Goal: Information Seeking & Learning: Learn about a topic

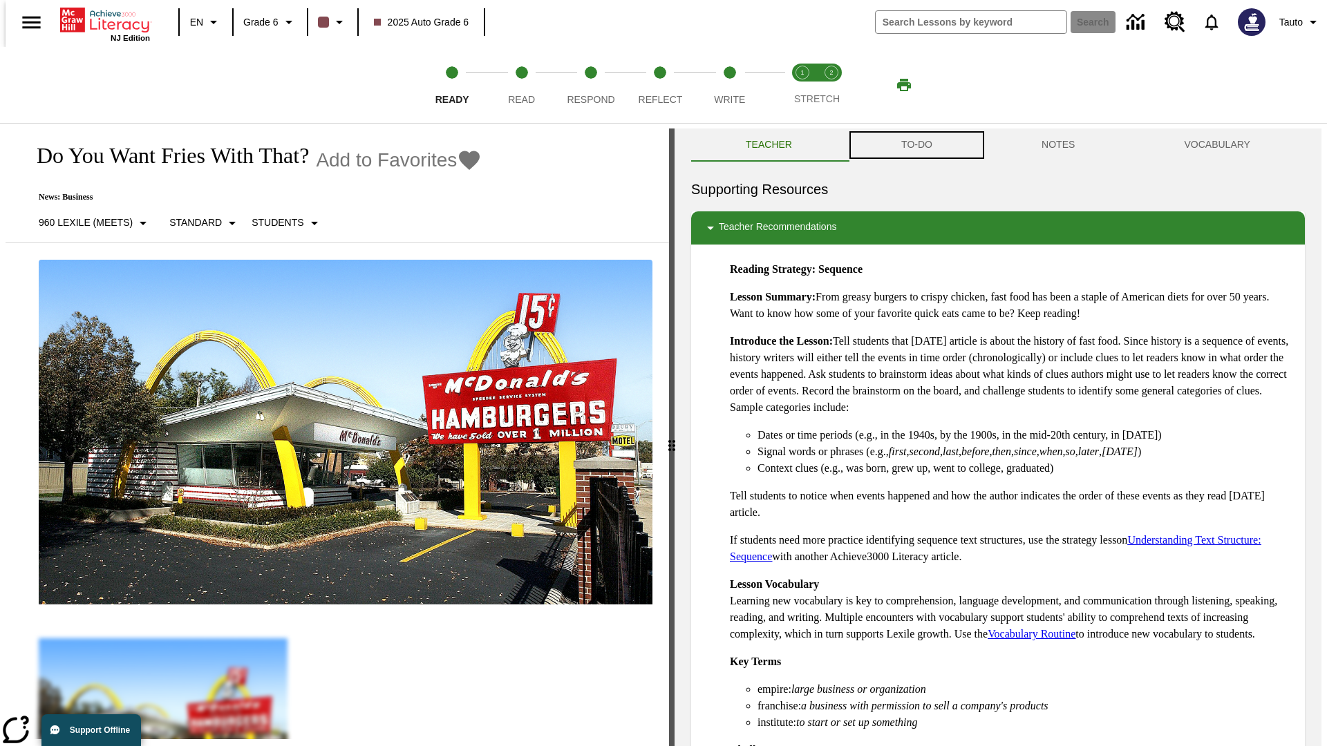
click at [915, 145] on button "TO-DO" at bounding box center [916, 145] width 140 height 33
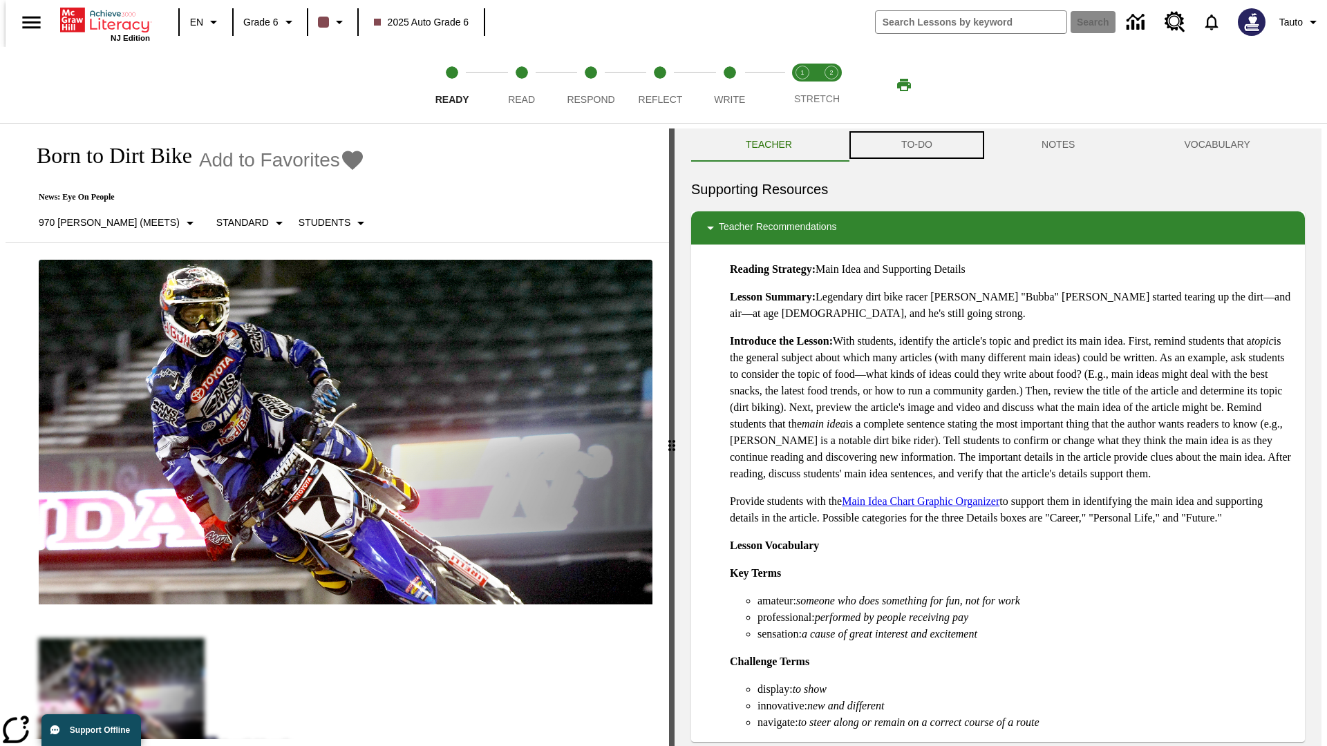
click at [915, 145] on button "TO-DO" at bounding box center [916, 145] width 140 height 33
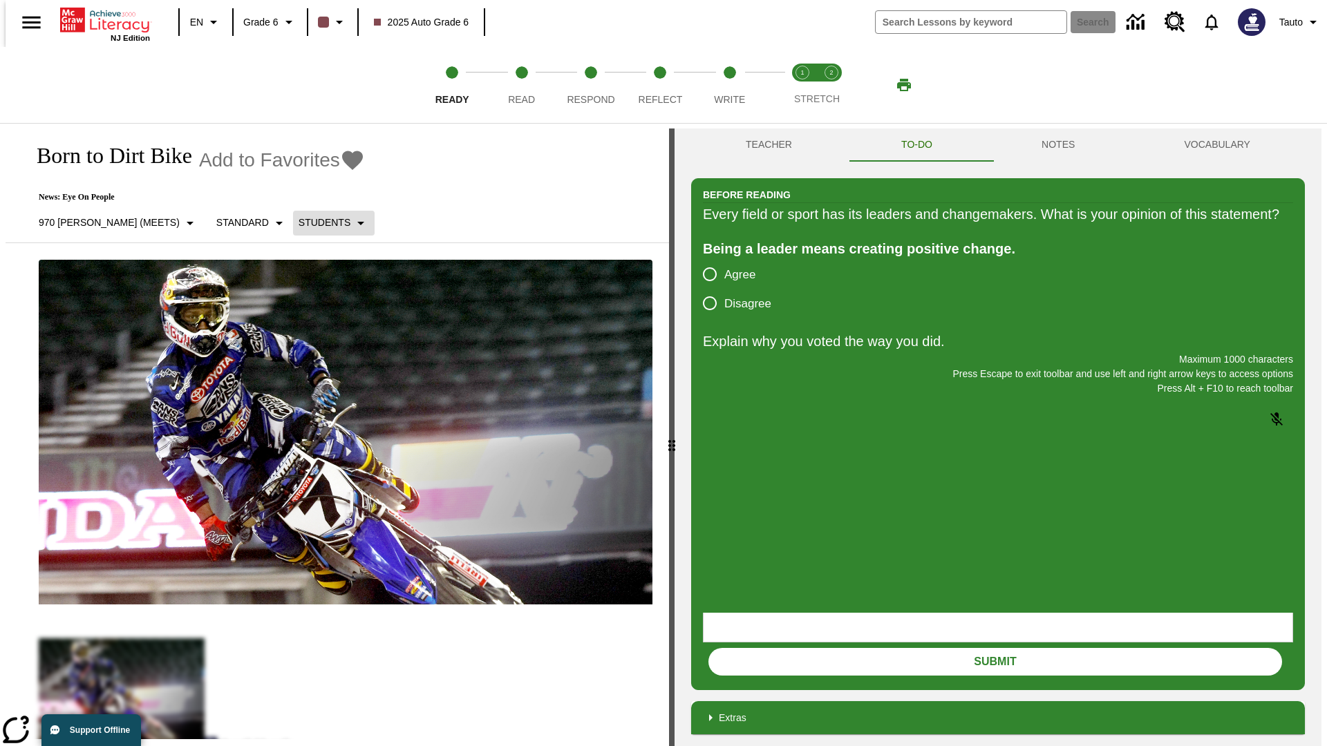
click at [298, 222] on p "Students" at bounding box center [324, 223] width 52 height 15
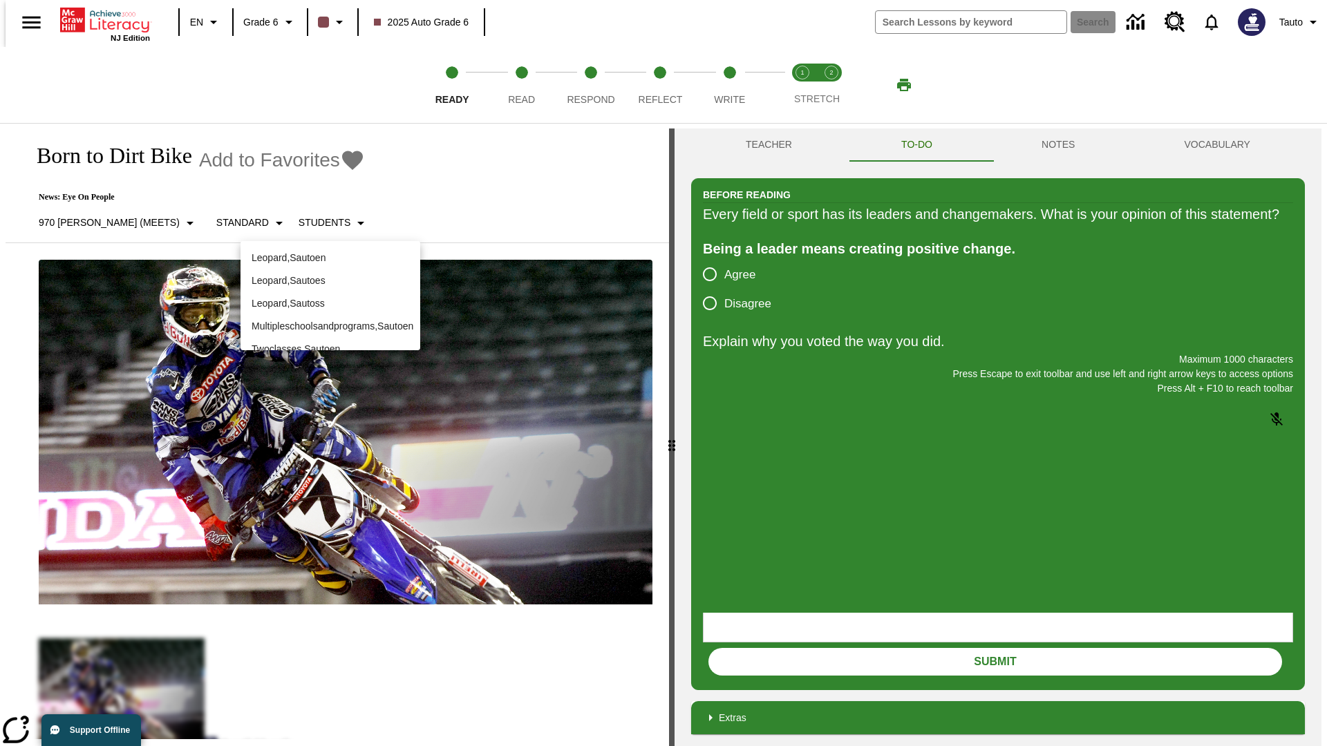
click at [663, 373] on div at bounding box center [663, 373] width 1327 height 746
